Goal: Task Accomplishment & Management: Manage account settings

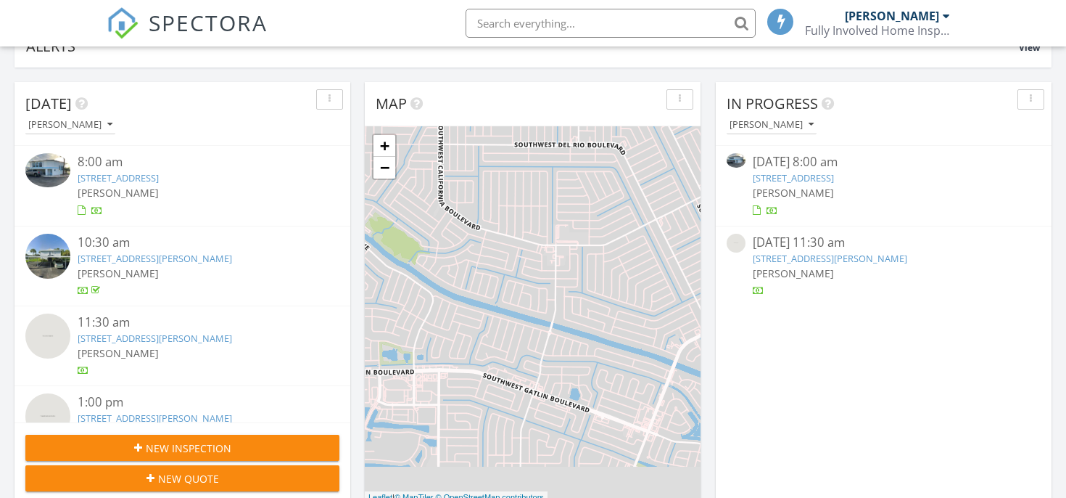
scroll to position [194, 0]
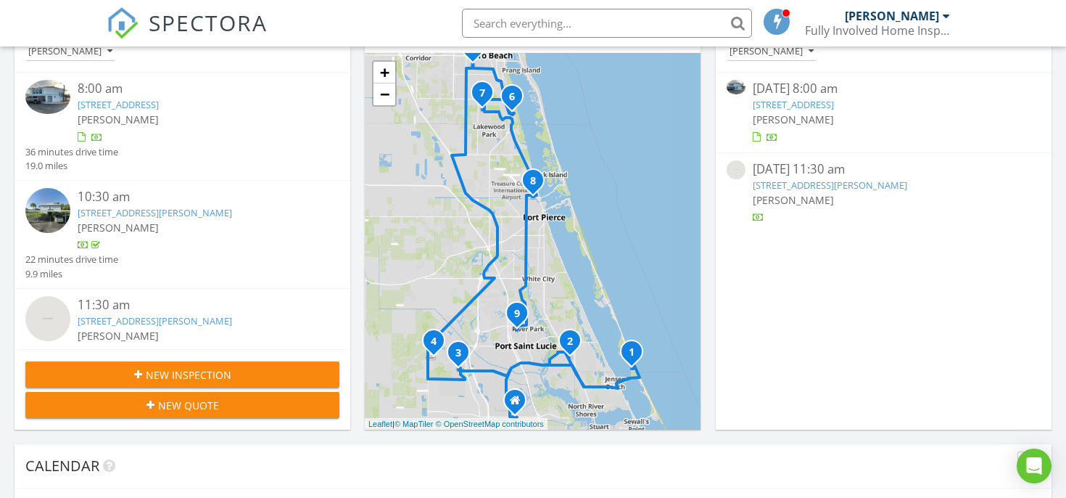
click at [194, 327] on div "10902 SW Blue Mesa Way, Port St. Lucie, FL 34987" at bounding box center [196, 321] width 236 height 14
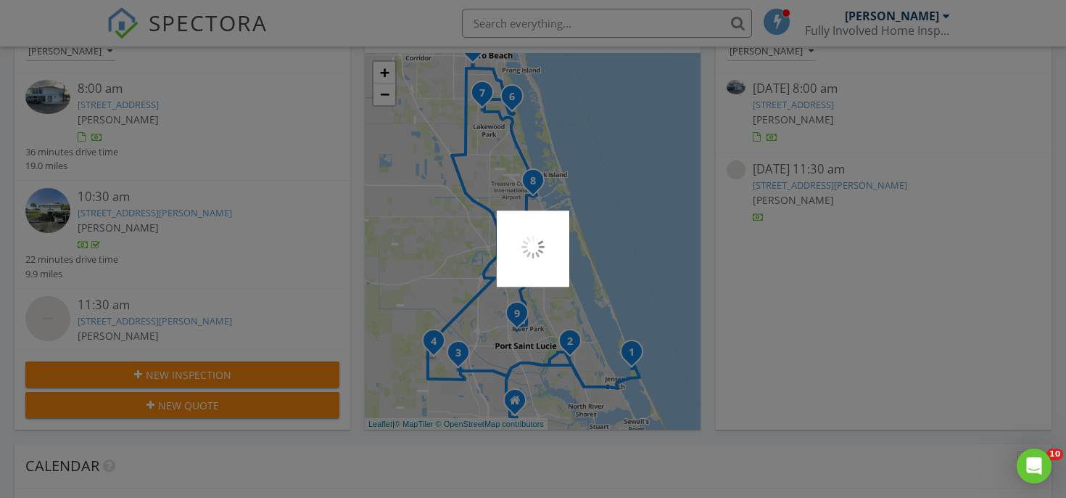
scroll to position [0, 0]
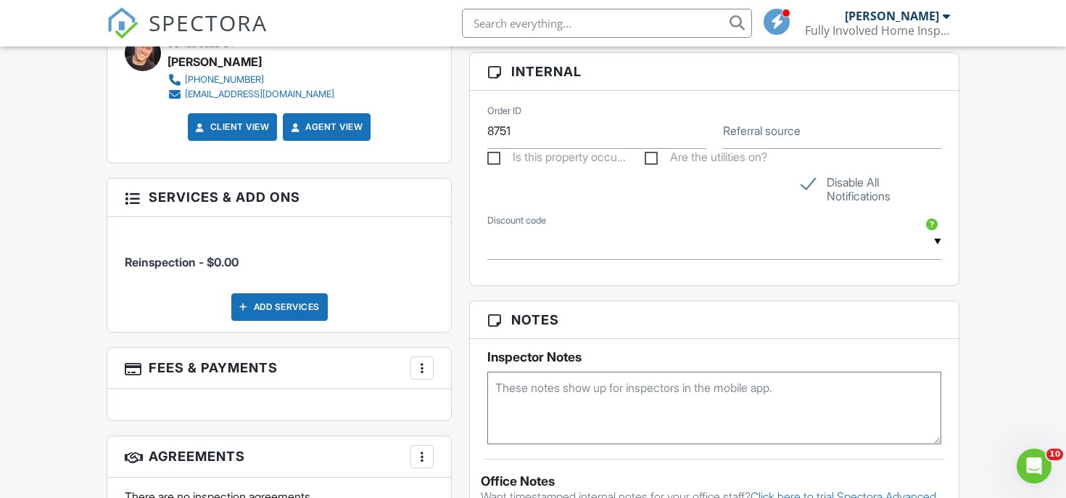
scroll to position [1106, 0]
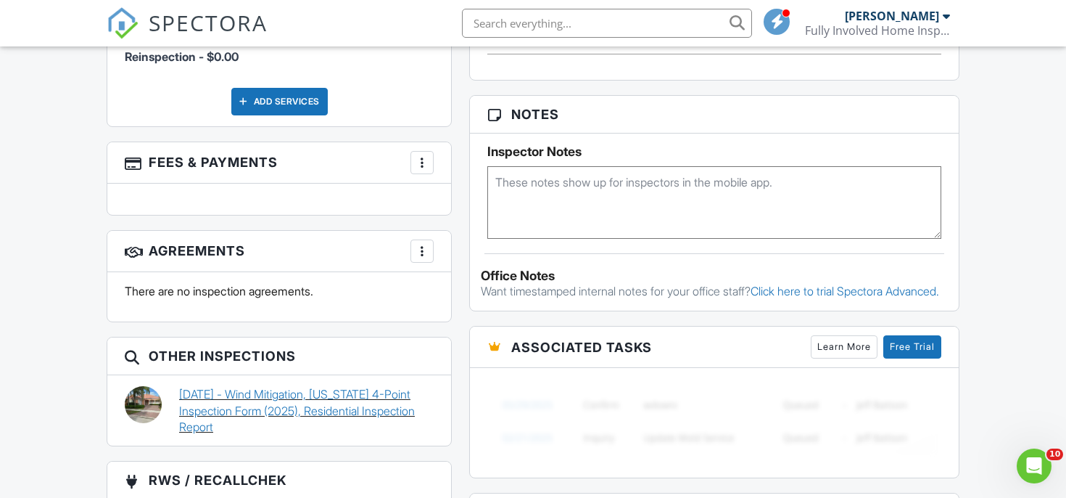
click at [273, 403] on link "[DATE] - Wind Mitigation, [US_STATE] 4-Point Inspection Form (2025), Residentia…" at bounding box center [306, 410] width 255 height 49
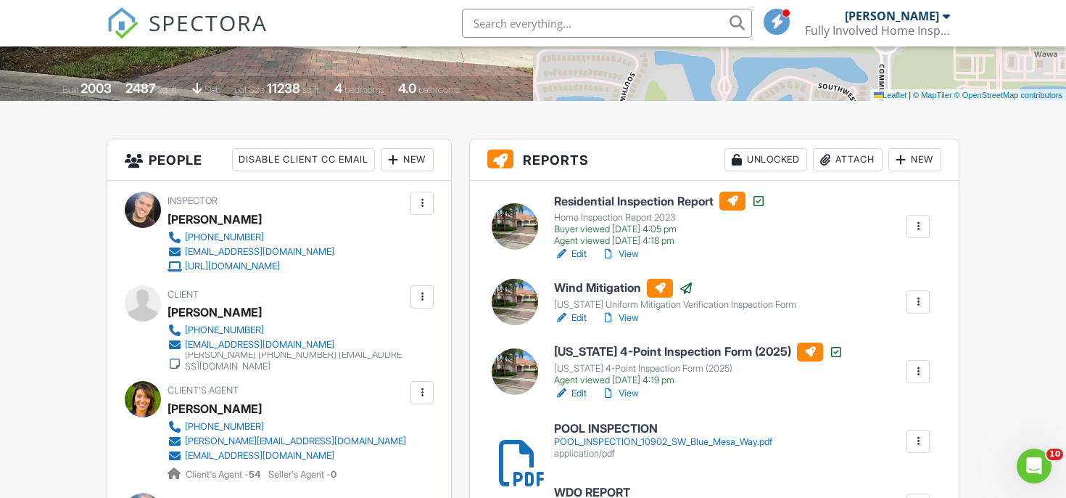
click at [624, 387] on link "View" at bounding box center [620, 393] width 38 height 15
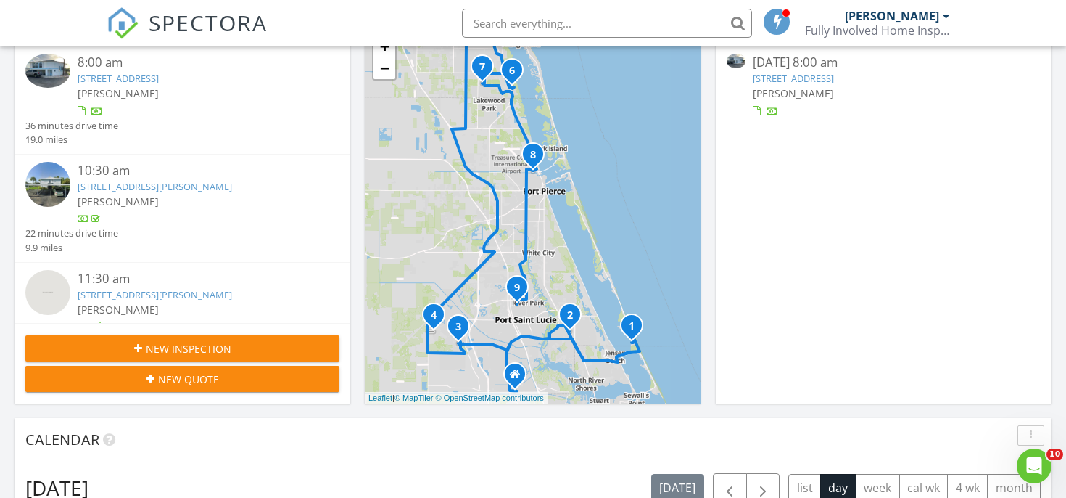
click at [785, 85] on link "10701 S Ocean Dr 685, Jensen Beach, FL 34957" at bounding box center [793, 78] width 81 height 13
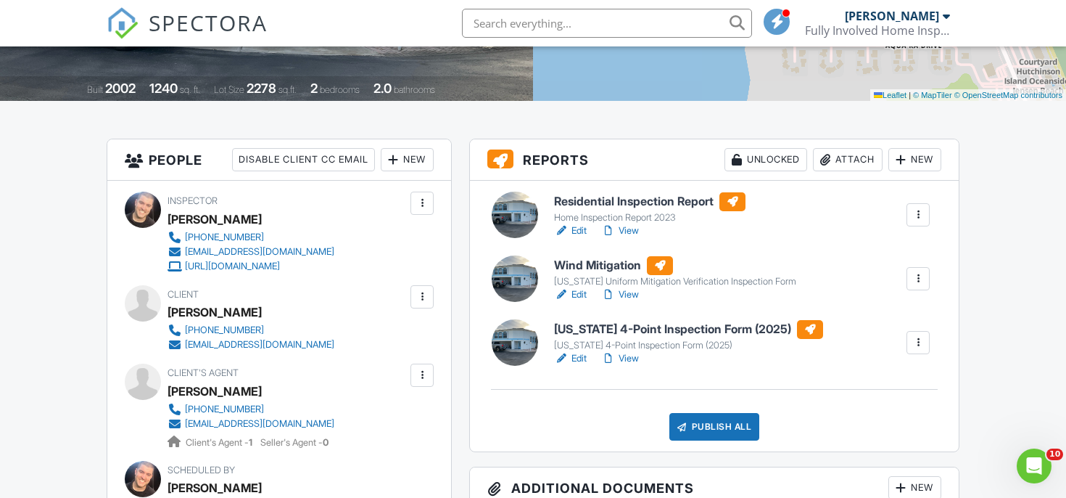
scroll to position [277, 0]
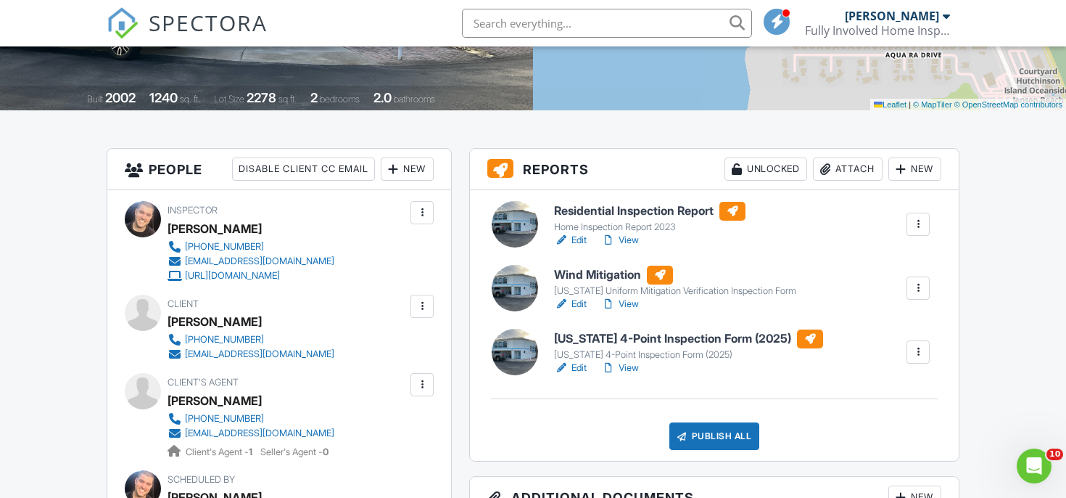
click at [849, 170] on div "Attach" at bounding box center [848, 168] width 70 height 23
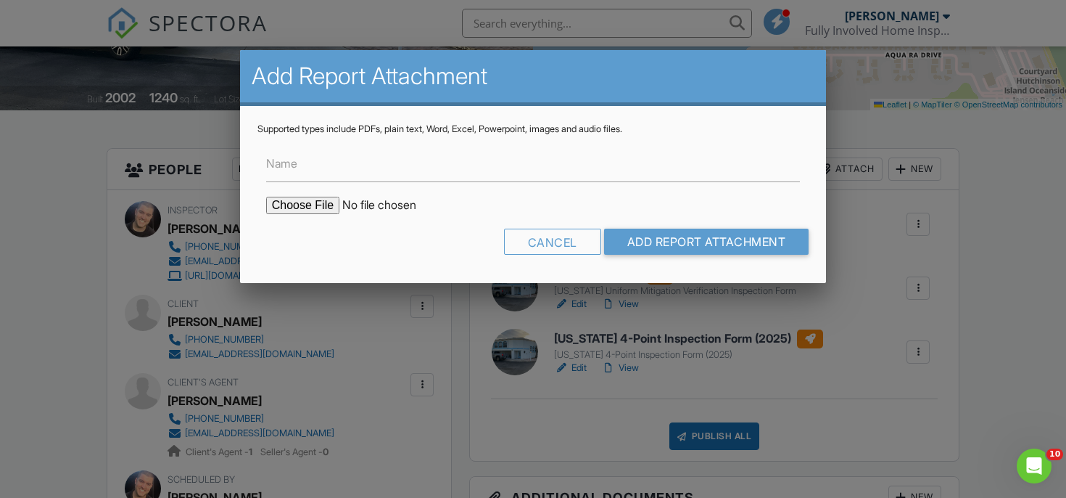
click at [301, 214] on form "Name Cancel Add Report Attachment" at bounding box center [534, 200] width 552 height 131
click at [305, 206] on input "file" at bounding box center [389, 205] width 247 height 17
type input "C:\fakepath\WDO REPORT 10701 S Ocean Dr 685.pdf"
click at [386, 173] on input "Name" at bounding box center [533, 165] width 535 height 36
type input "WDO REPORT"
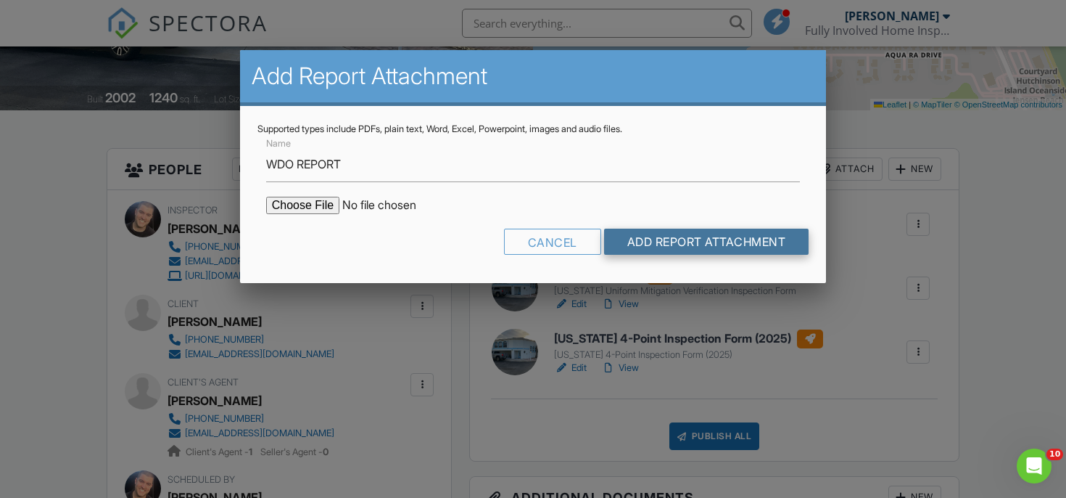
click at [662, 241] on input "Add Report Attachment" at bounding box center [706, 241] width 205 height 26
